Goal: Transaction & Acquisition: Purchase product/service

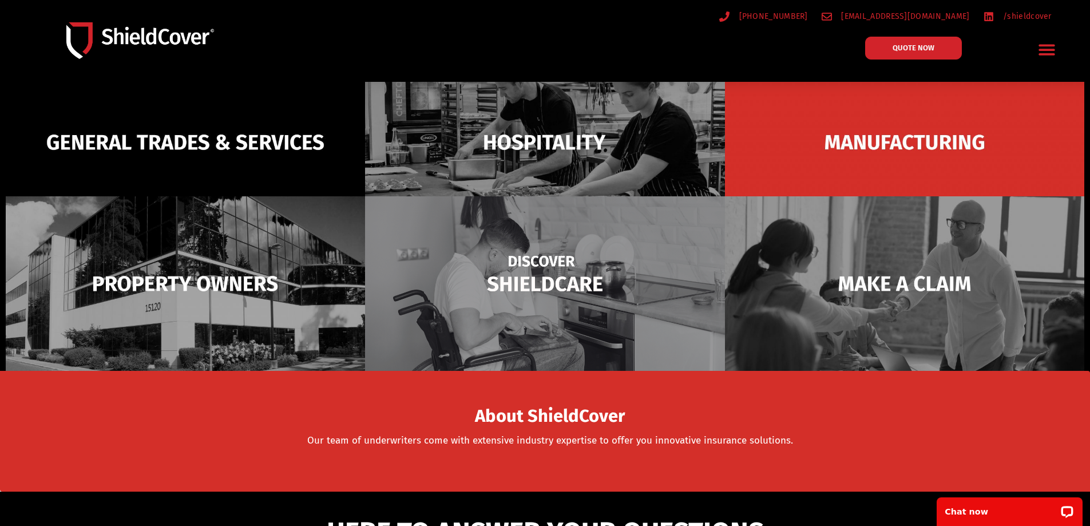
scroll to position [172, 0]
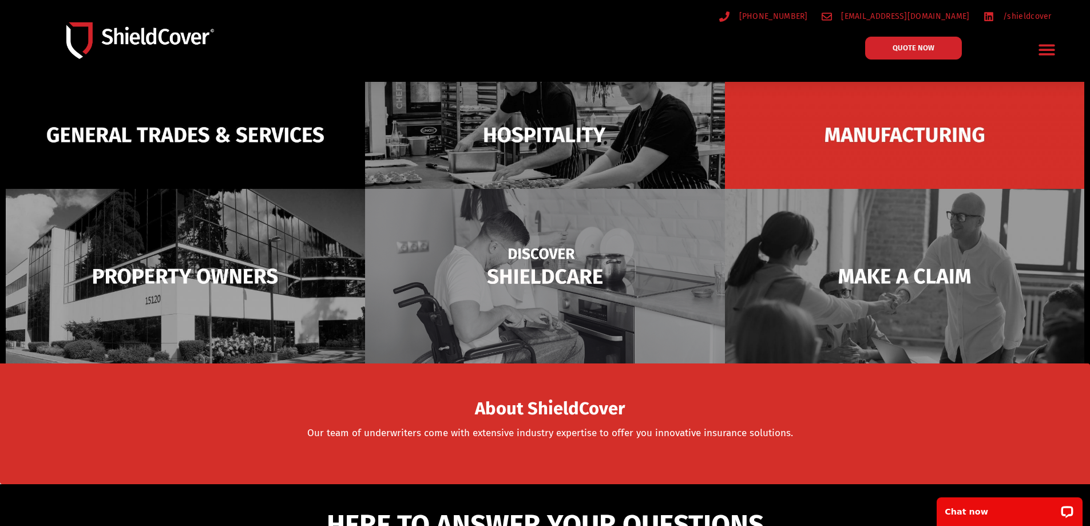
click at [536, 272] on img at bounding box center [544, 276] width 359 height 174
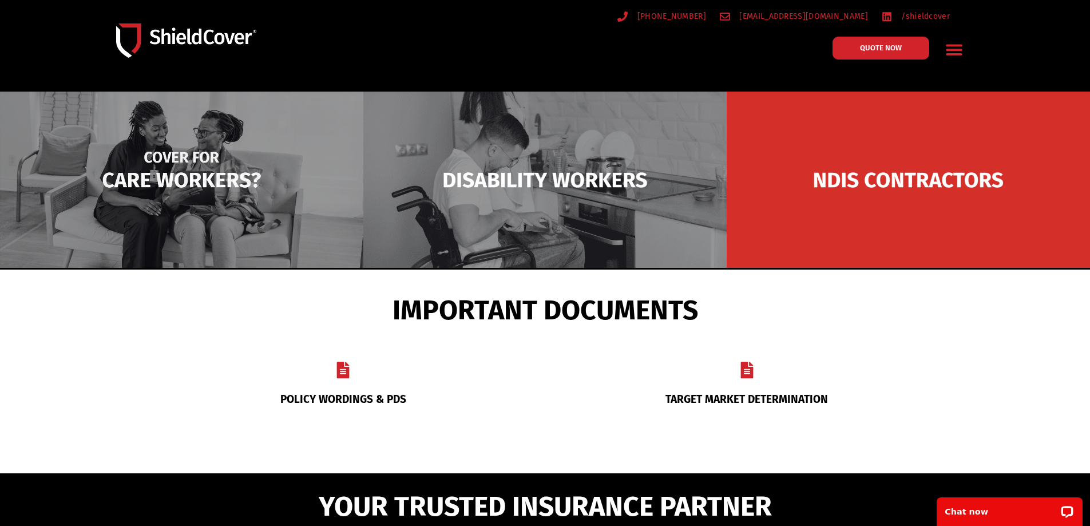
click at [187, 176] on img at bounding box center [181, 180] width 363 height 176
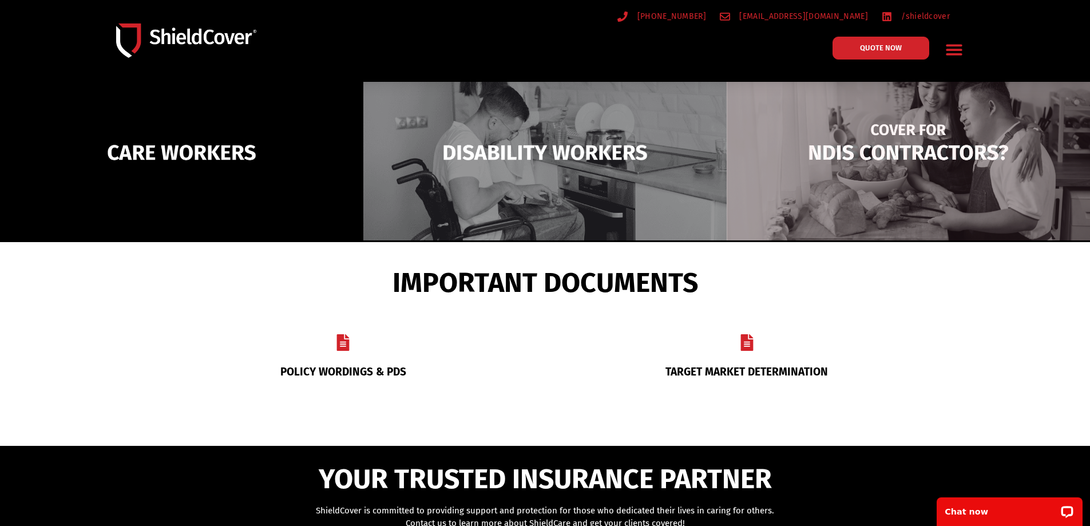
scroll to position [315, 0]
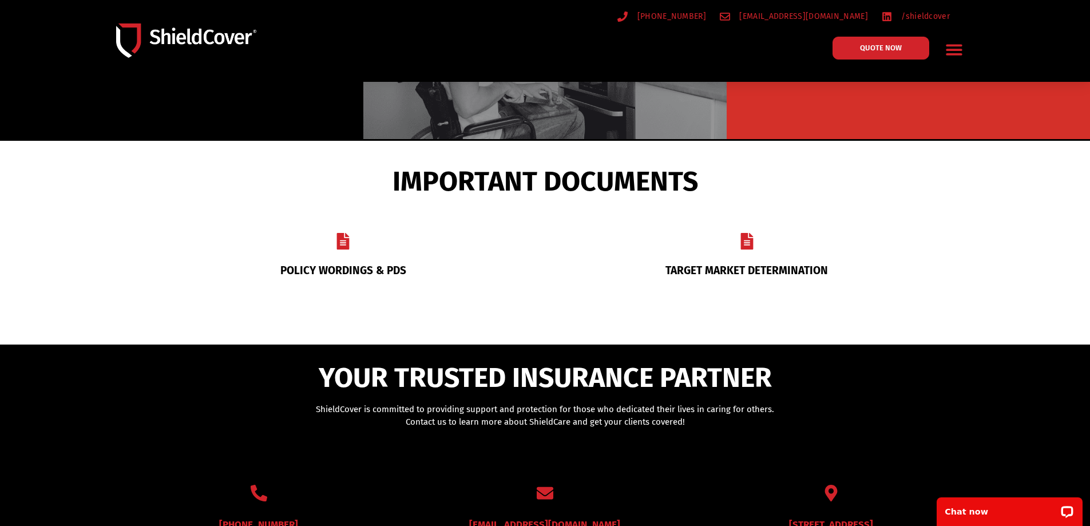
click at [727, 269] on link "TARGET MARKET DETERMINATION" at bounding box center [746, 270] width 162 height 13
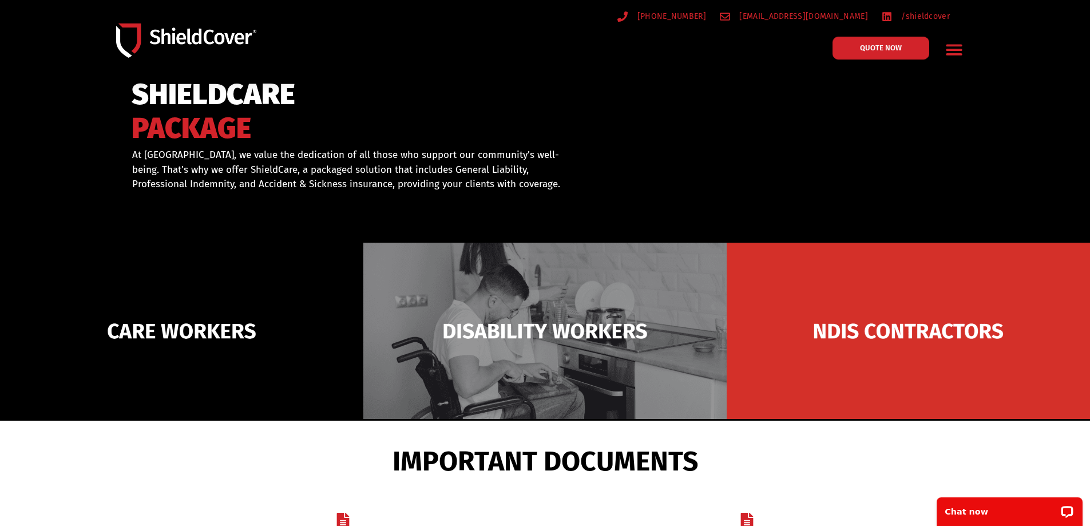
scroll to position [0, 0]
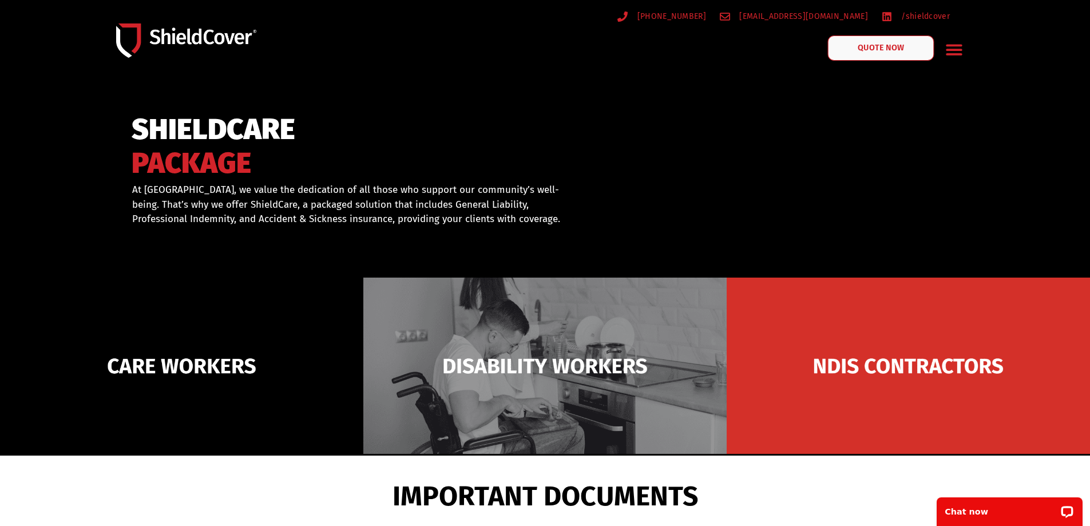
click at [869, 51] on span "QUOTE NOW" at bounding box center [881, 48] width 46 height 8
